Goal: Check status: Check status

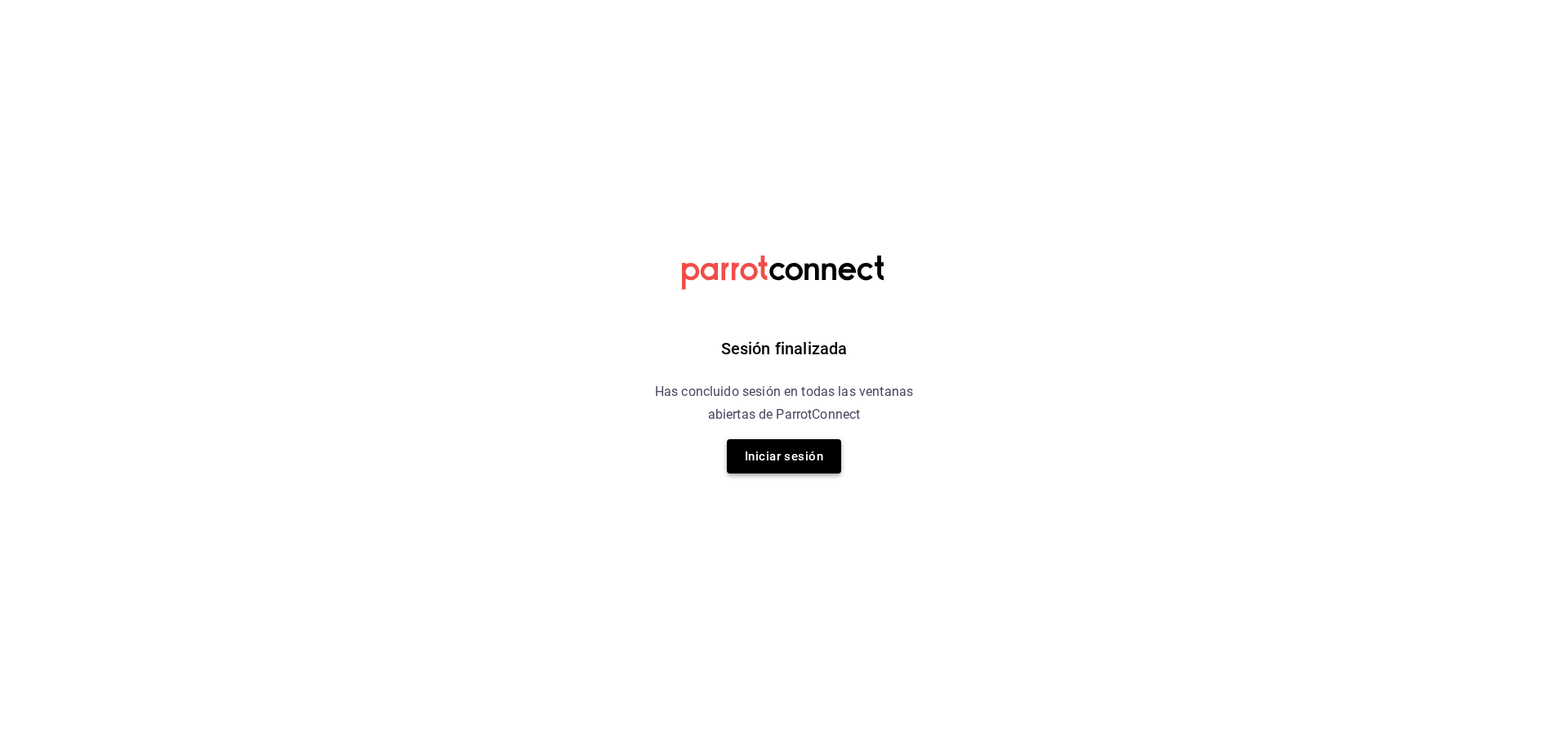
click at [793, 448] on button "Iniciar sesión" at bounding box center [784, 457] width 114 height 34
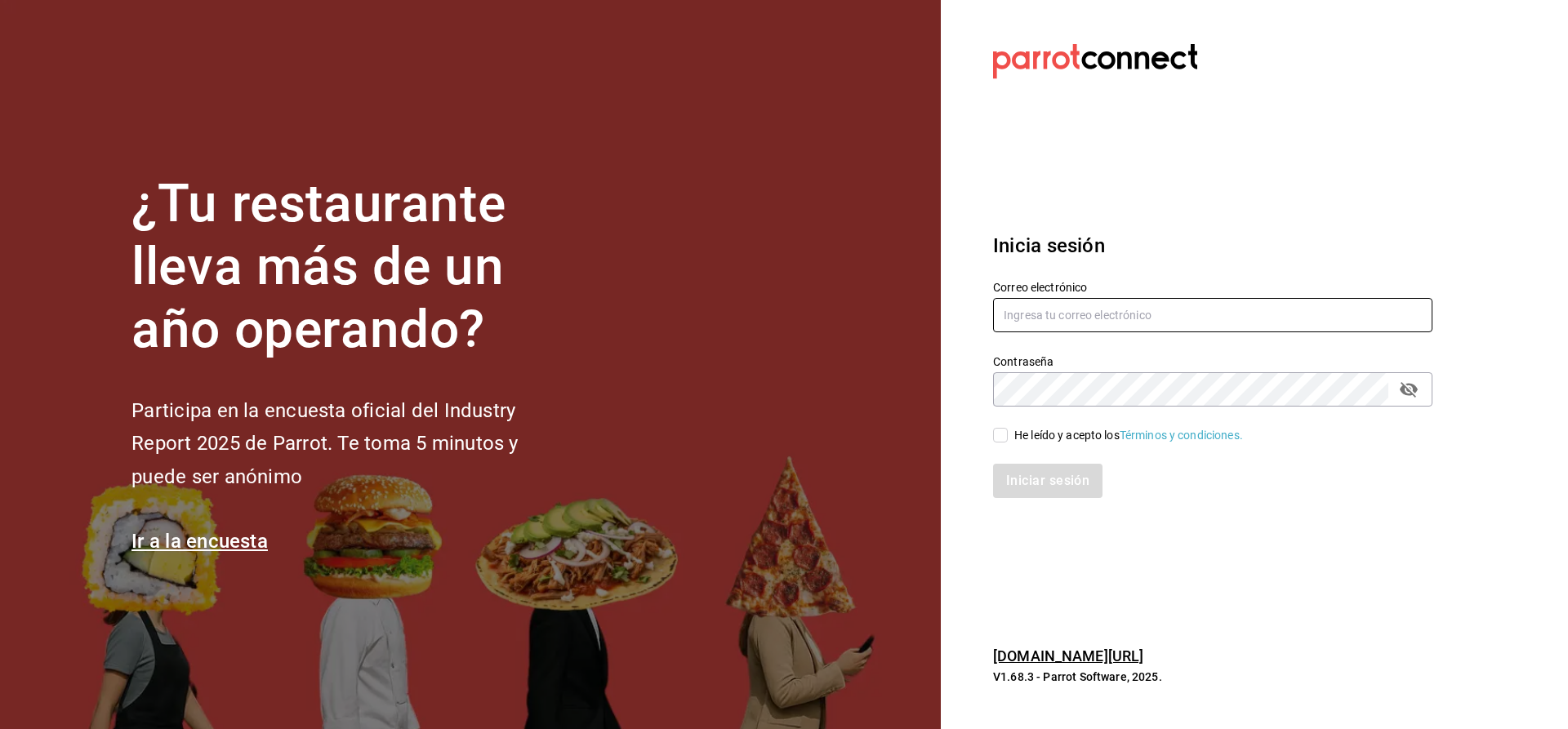
click at [1032, 313] on input "text" at bounding box center [1213, 315] width 439 height 34
click at [1414, 393] on icon "passwordField" at bounding box center [1409, 389] width 20 height 20
type input "CUERNO.CALZADA@GRUPOCOSTENO.COM"
click at [997, 438] on input "He leído y acepto los Términos y condiciones." at bounding box center [1001, 435] width 15 height 15
checkbox input "true"
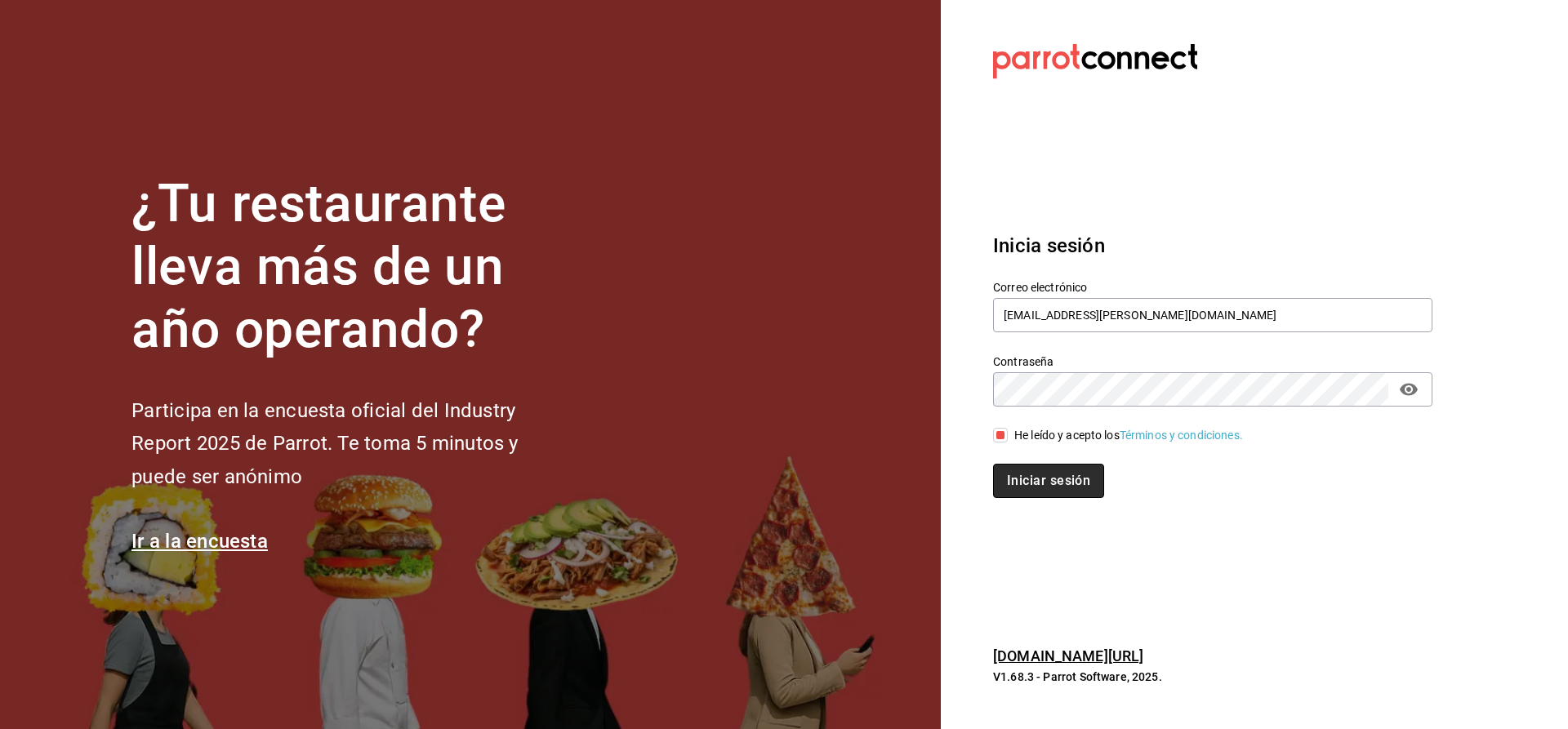
click at [1031, 481] on button "Iniciar sesión" at bounding box center [1049, 481] width 111 height 34
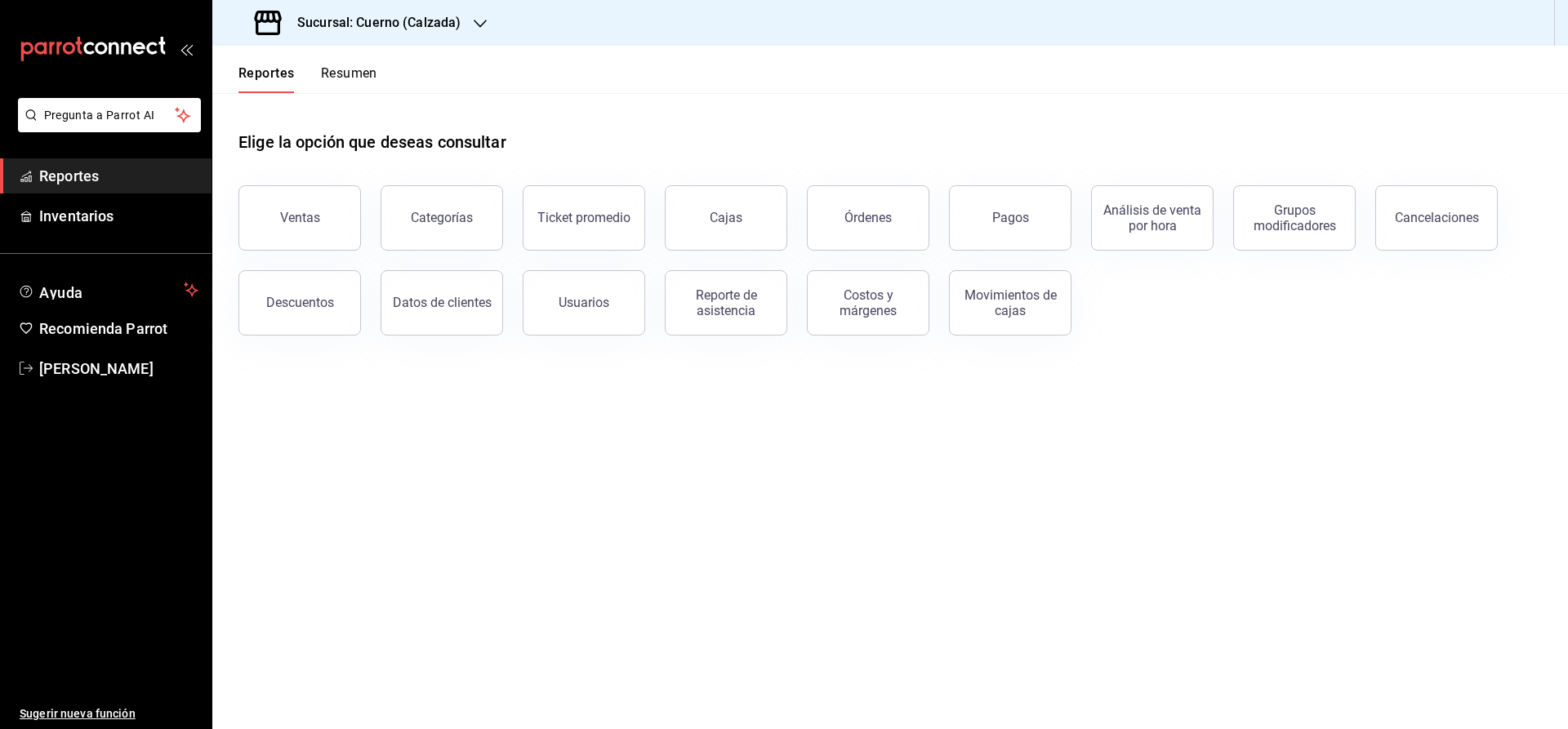
click at [74, 170] on span "Reportes" at bounding box center [118, 176] width 159 height 22
click at [990, 301] on div "Movimientos de cajas" at bounding box center [1011, 303] width 102 height 31
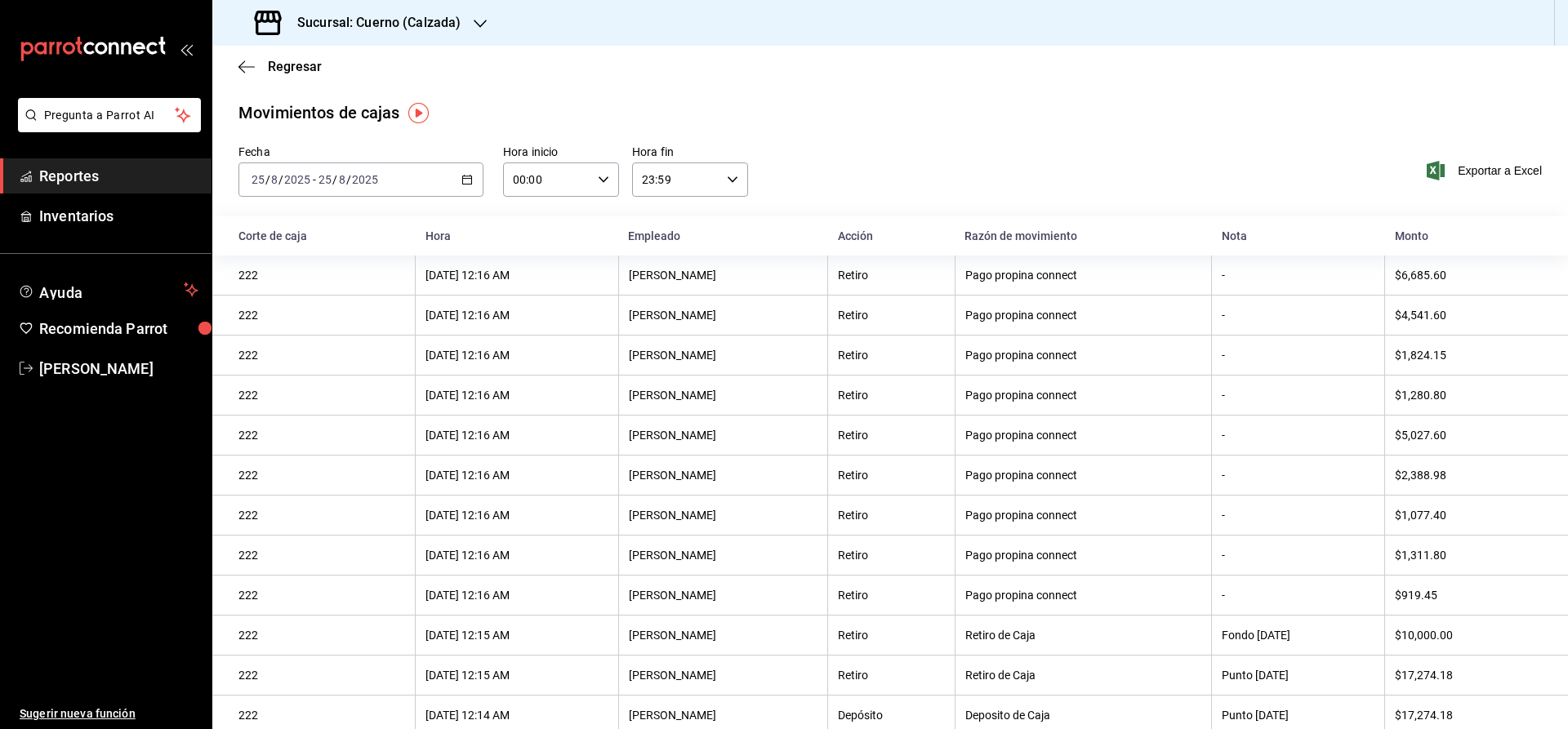
scroll to position [24, 0]
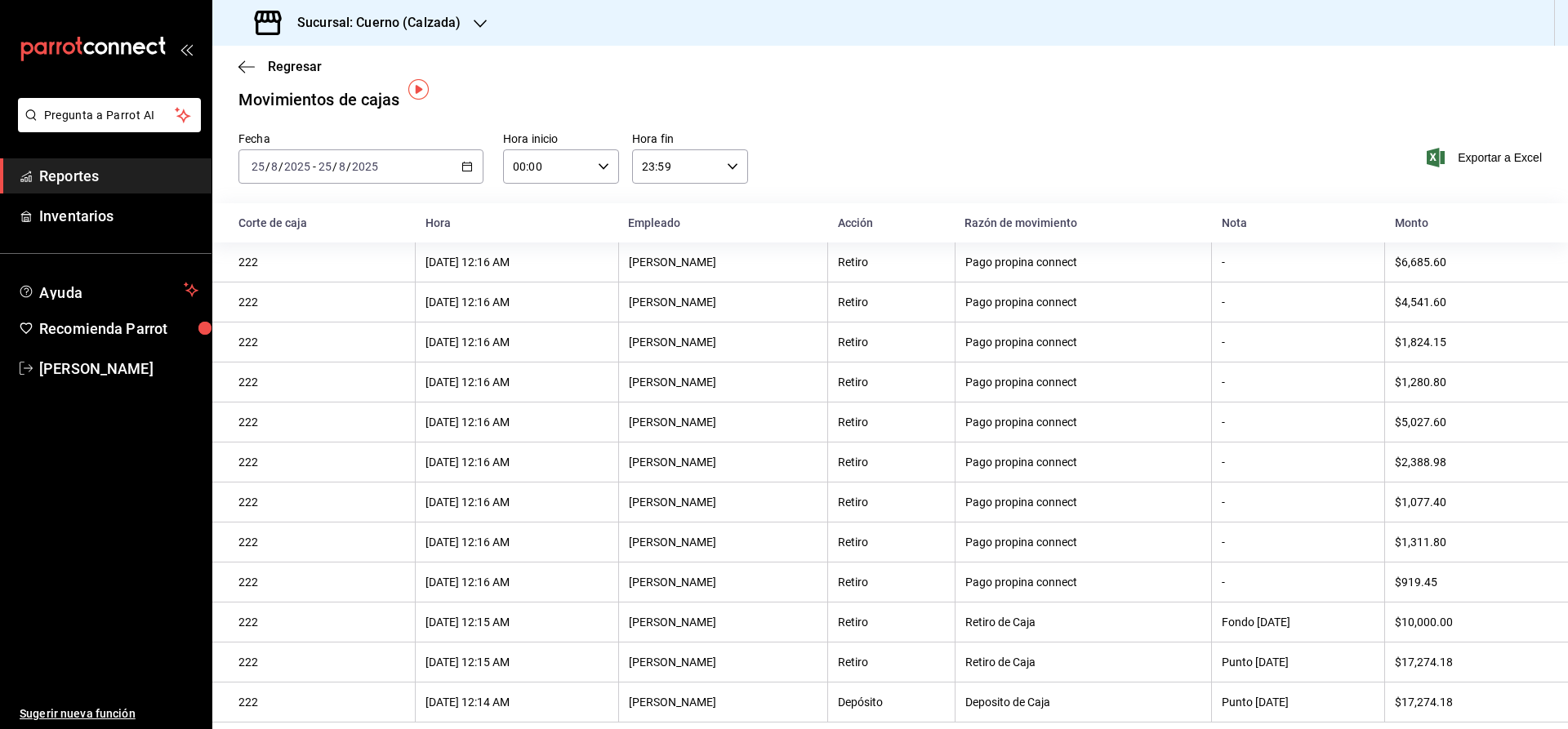
click at [468, 161] on icon "button" at bounding box center [467, 166] width 12 height 12
click at [278, 391] on span "Rango de fechas" at bounding box center [315, 399] width 126 height 17
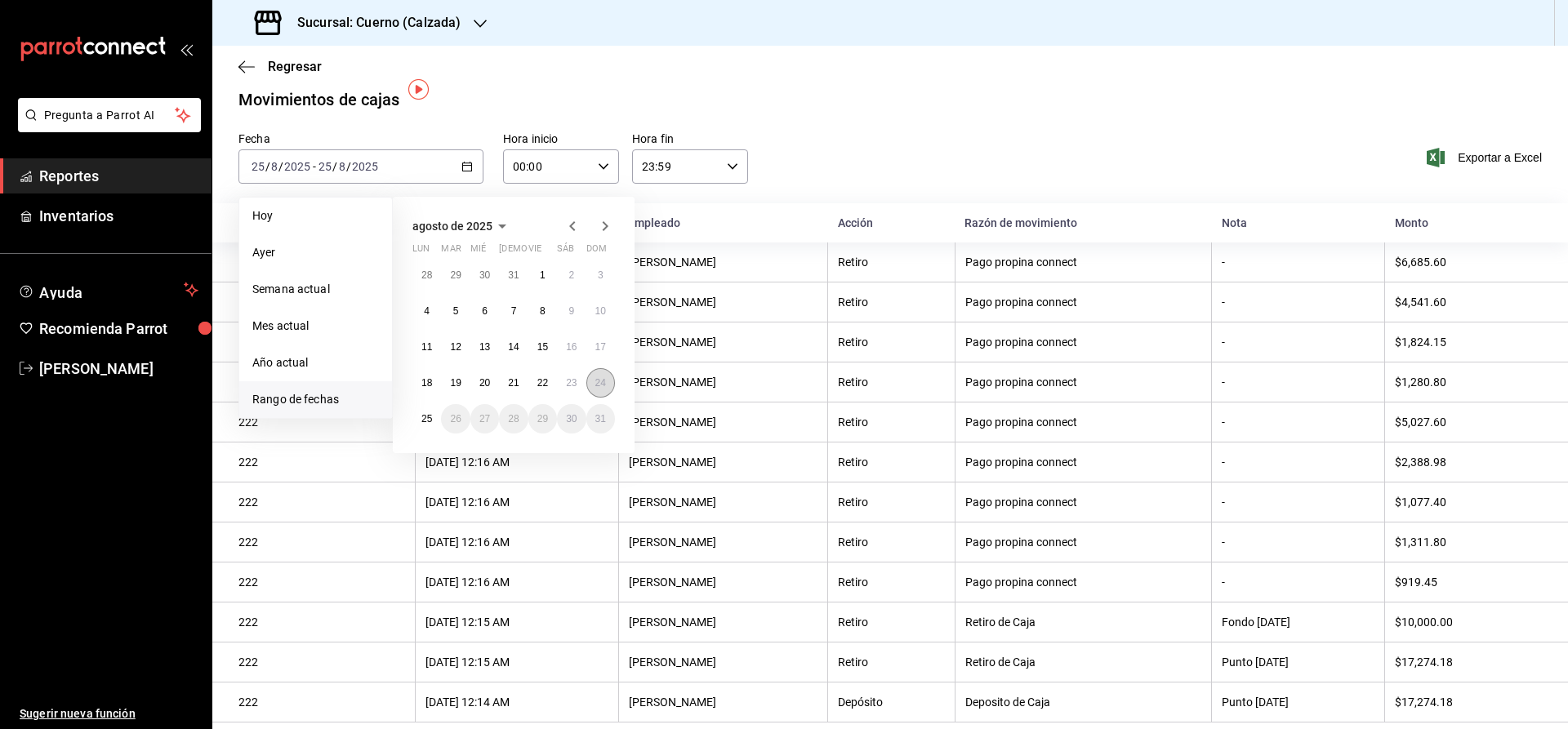
click at [597, 378] on abbr "24" at bounding box center [601, 383] width 11 height 12
click at [426, 413] on abbr "25" at bounding box center [427, 419] width 11 height 12
